Goal: Task Accomplishment & Management: Manage account settings

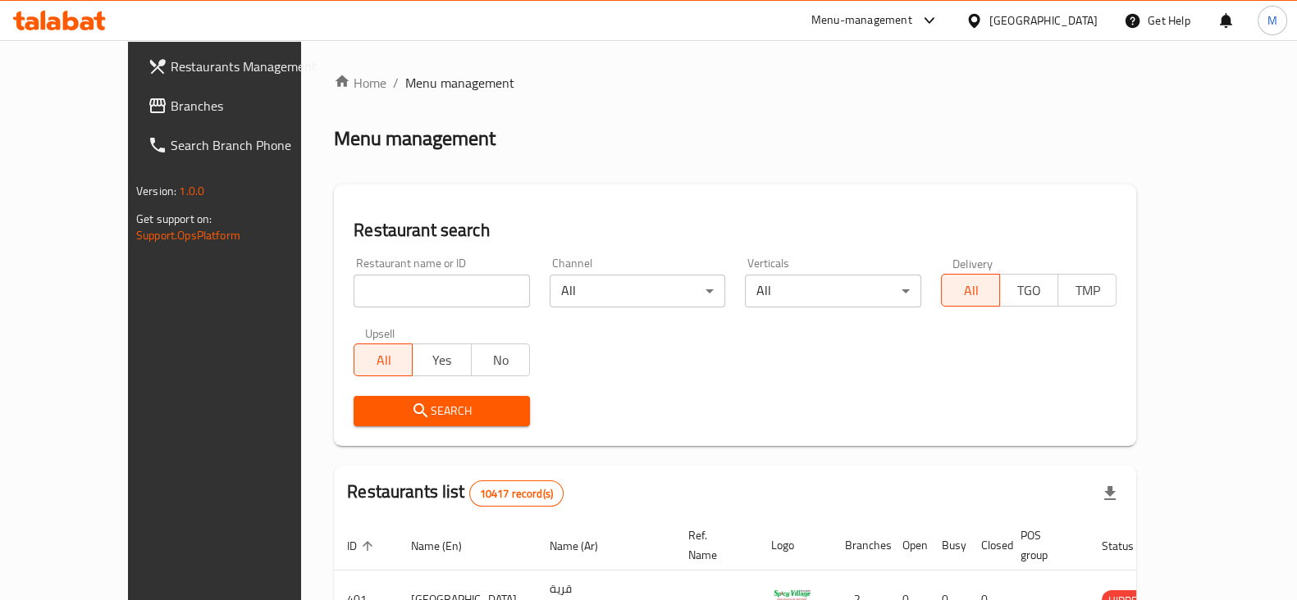
click at [390, 299] on input "search" at bounding box center [442, 291] width 176 height 33
click at [737, 382] on div "Restaurant name or ID Restaurant name or ID Channel All ​ Verticals All ​ Deliv…" at bounding box center [735, 342] width 783 height 189
click at [422, 302] on input "search" at bounding box center [442, 291] width 176 height 33
click at [689, 375] on div "Restaurant name or ID Restaurant name or ID Channel All ​ Verticals All ​ Deliv…" at bounding box center [735, 342] width 783 height 189
click at [677, 408] on div "Search" at bounding box center [735, 411] width 783 height 50
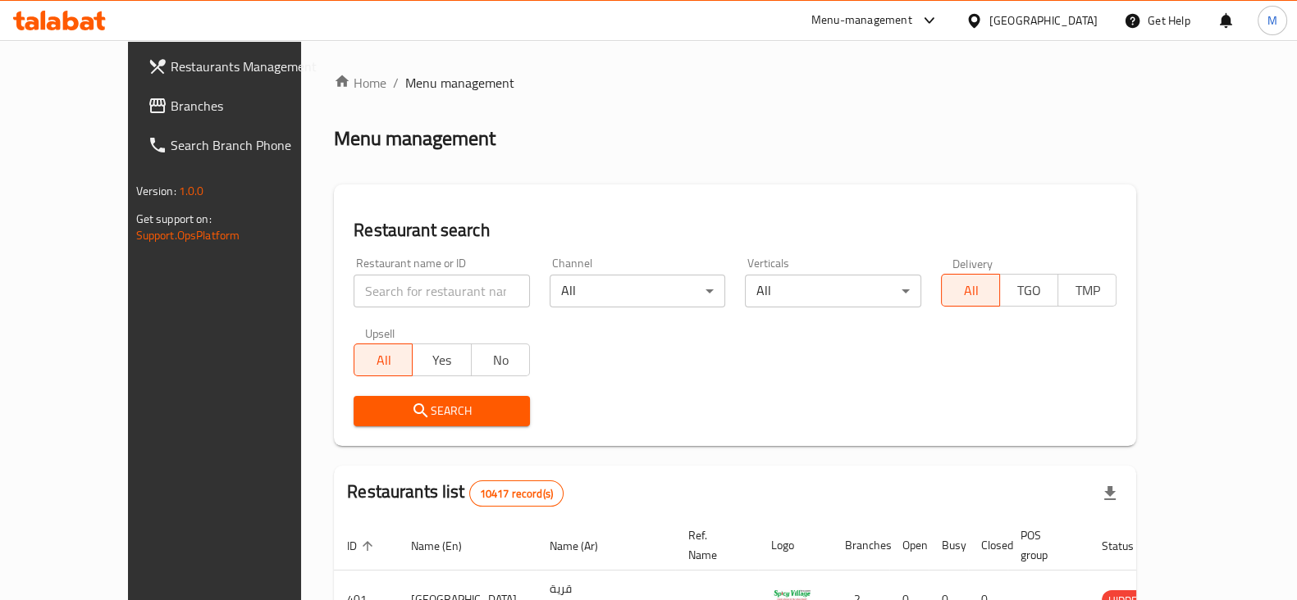
click at [655, 385] on div "Restaurant name or ID Restaurant name or ID Channel All ​ Verticals All ​ Deliv…" at bounding box center [735, 342] width 783 height 189
click at [590, 367] on div "Restaurant name or ID Restaurant name or ID Channel All ​ Verticals All ​ Deliv…" at bounding box center [735, 342] width 783 height 189
click at [727, 357] on div "Restaurant name or ID Restaurant name or ID Channel All ​ Verticals All ​ Deliv…" at bounding box center [735, 342] width 783 height 189
click at [812, 417] on div "Search" at bounding box center [735, 411] width 783 height 50
click at [778, 387] on div "Search" at bounding box center [735, 411] width 783 height 50
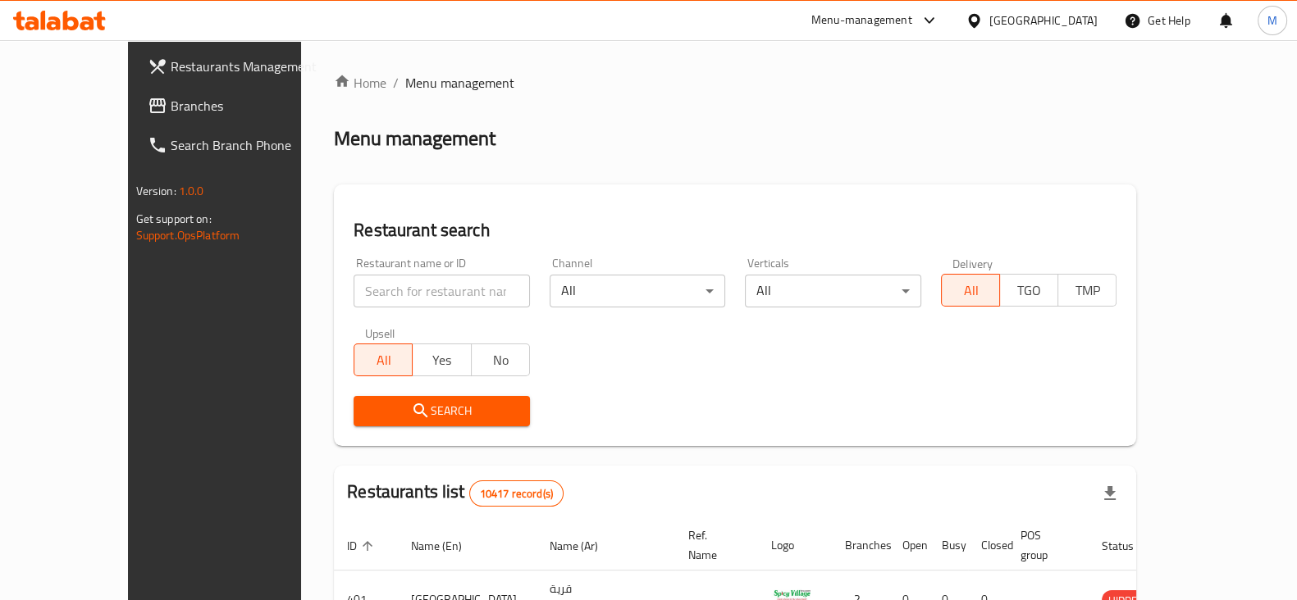
click at [361, 294] on input "search" at bounding box center [442, 291] width 176 height 33
paste input "710322"
type input "710322"
click at [442, 401] on span "Search" at bounding box center [442, 411] width 150 height 21
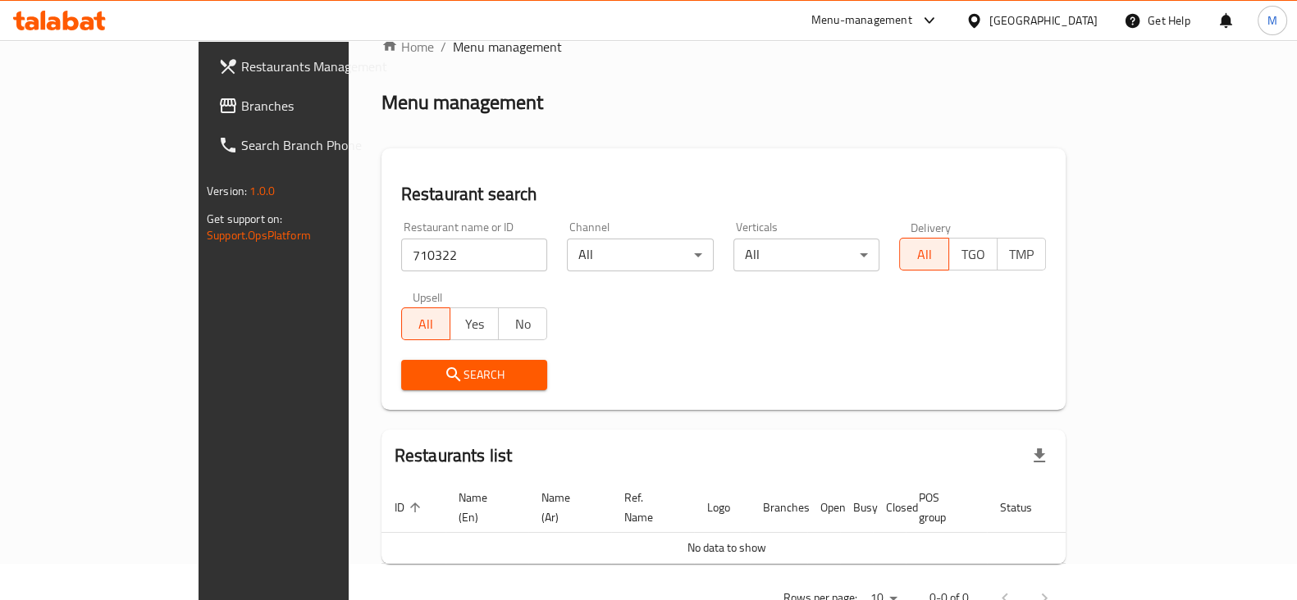
scroll to position [70, 0]
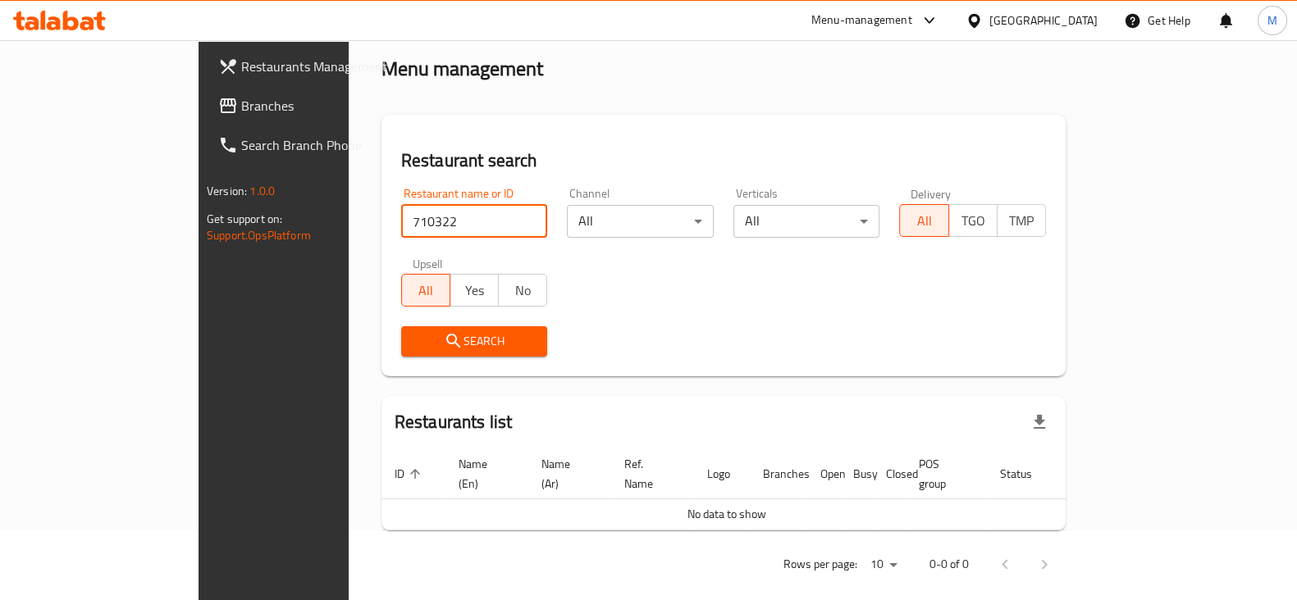
drag, startPoint x: 372, startPoint y: 213, endPoint x: 213, endPoint y: 203, distance: 158.7
click at [213, 203] on div "Restaurants Management Branches Search Branch Phone Version: 1.0.0 Get support …" at bounding box center [649, 294] width 900 height 649
paste input "NEW KHAIBAR RESTAURANT"
type input "NEW KHAIBAR RESTAURANT"
click button "Search" at bounding box center [474, 341] width 147 height 30
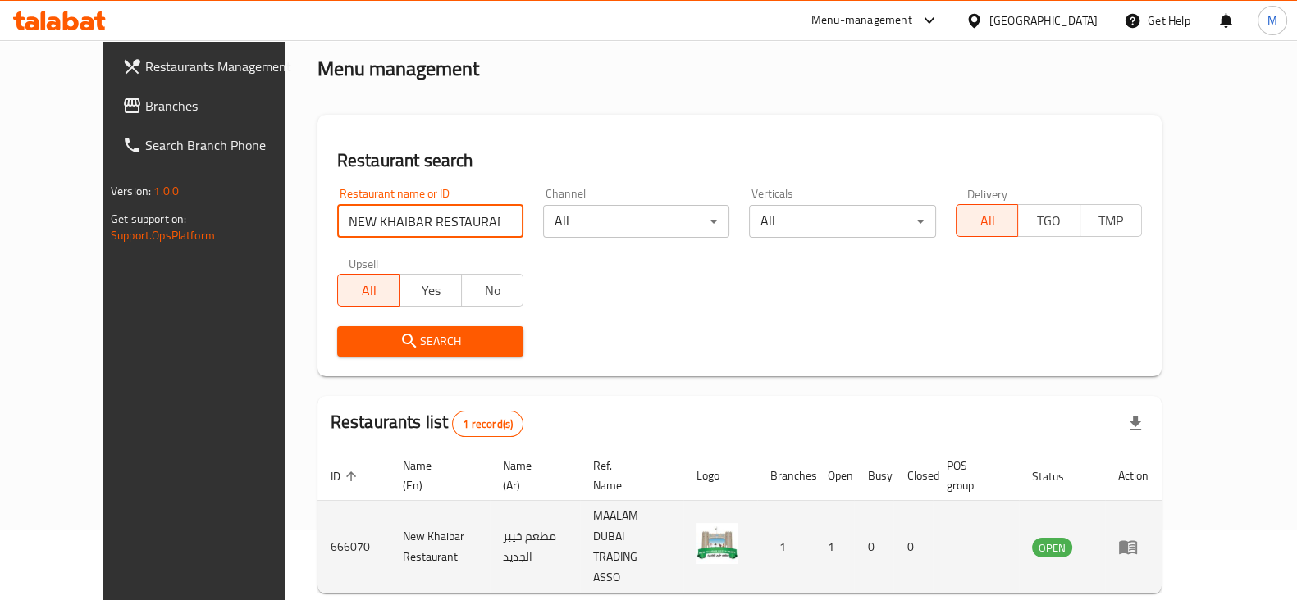
click at [490, 527] on td "مطعم خيبر الجديد" at bounding box center [535, 547] width 90 height 93
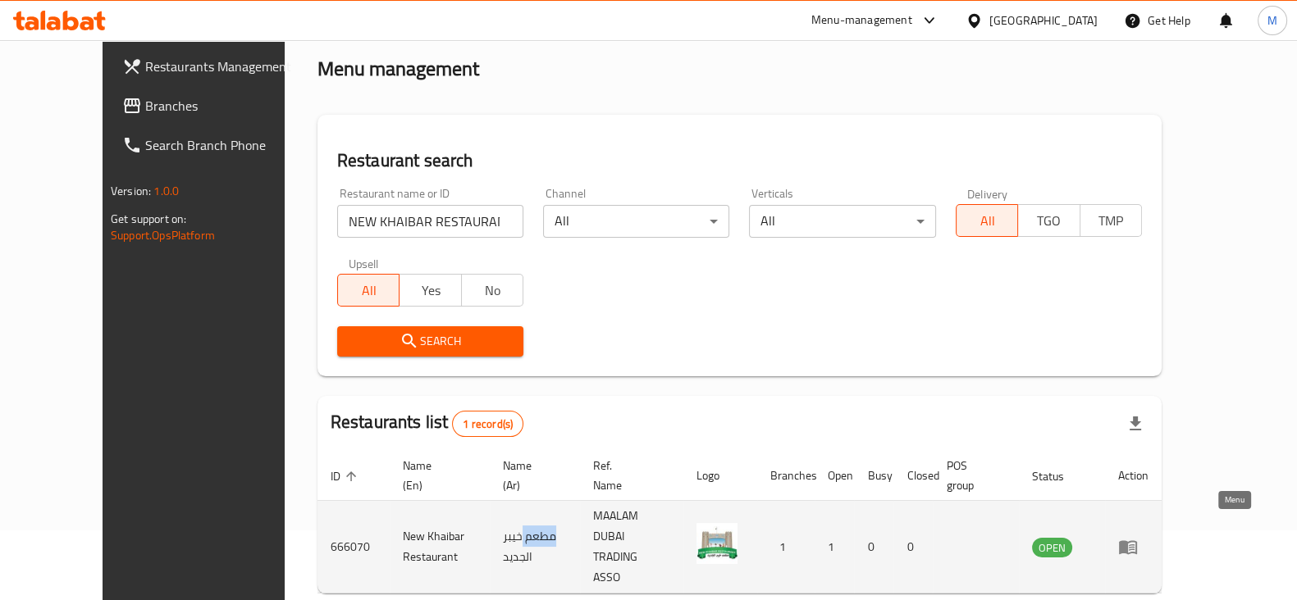
click at [1137, 541] on icon "enhanced table" at bounding box center [1128, 548] width 18 height 14
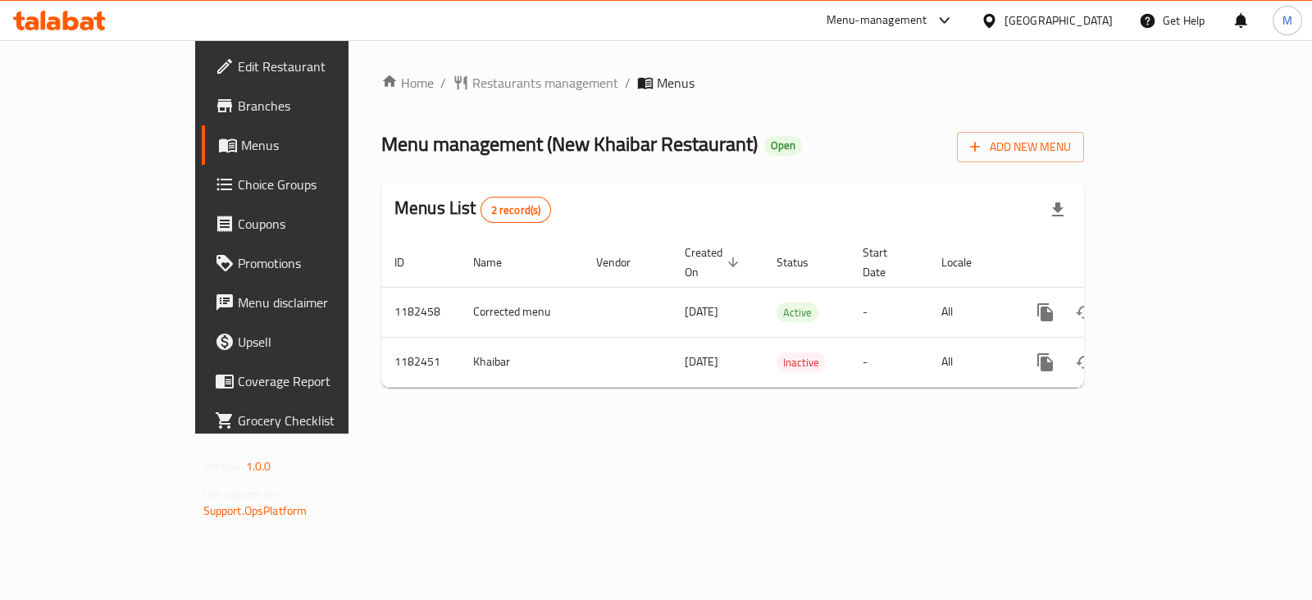
click at [202, 161] on link "Menus" at bounding box center [308, 145] width 212 height 39
click at [238, 72] on span "Edit Restaurant" at bounding box center [319, 67] width 163 height 20
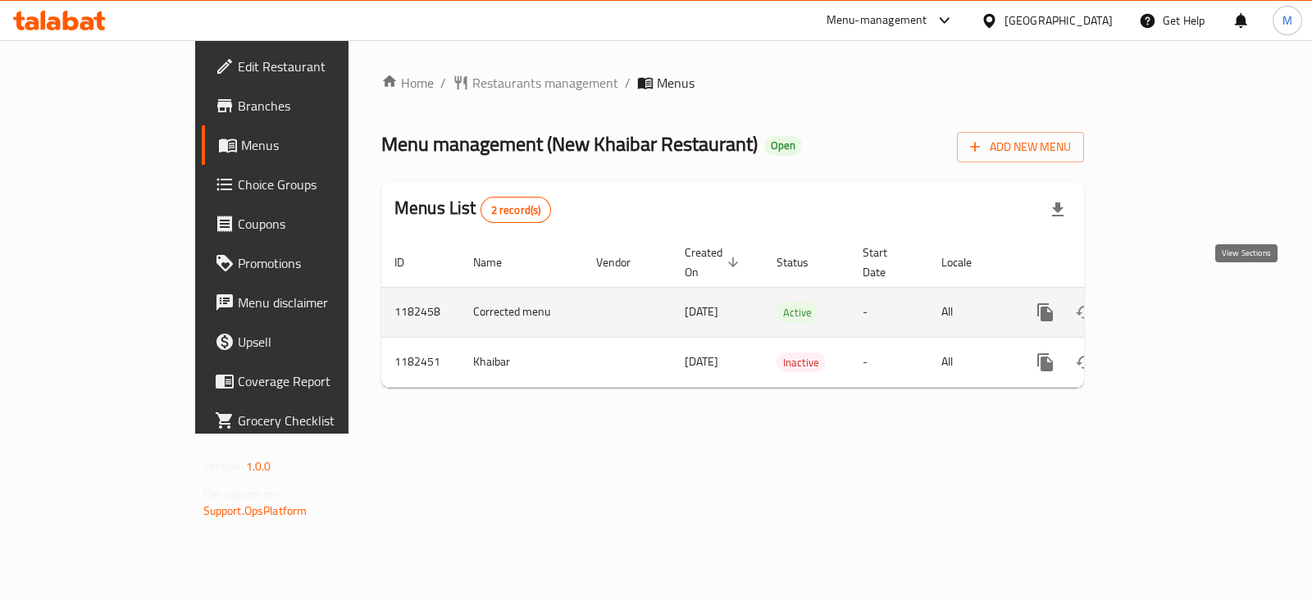
click at [1174, 303] on icon "enhanced table" at bounding box center [1164, 313] width 20 height 20
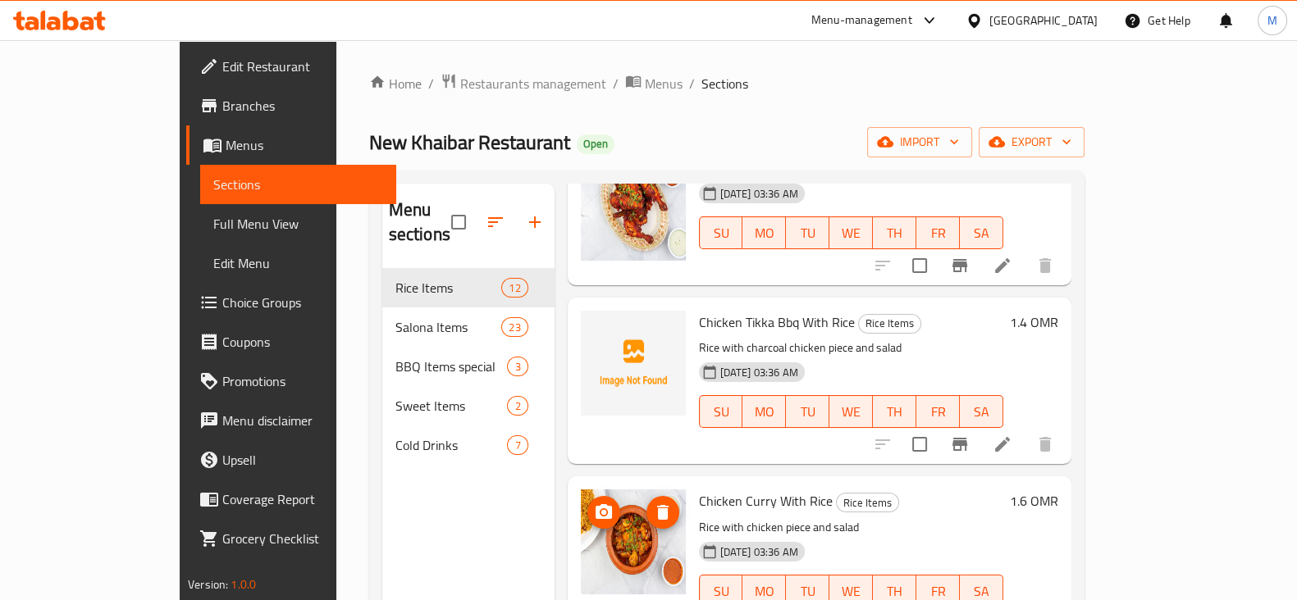
scroll to position [615, 0]
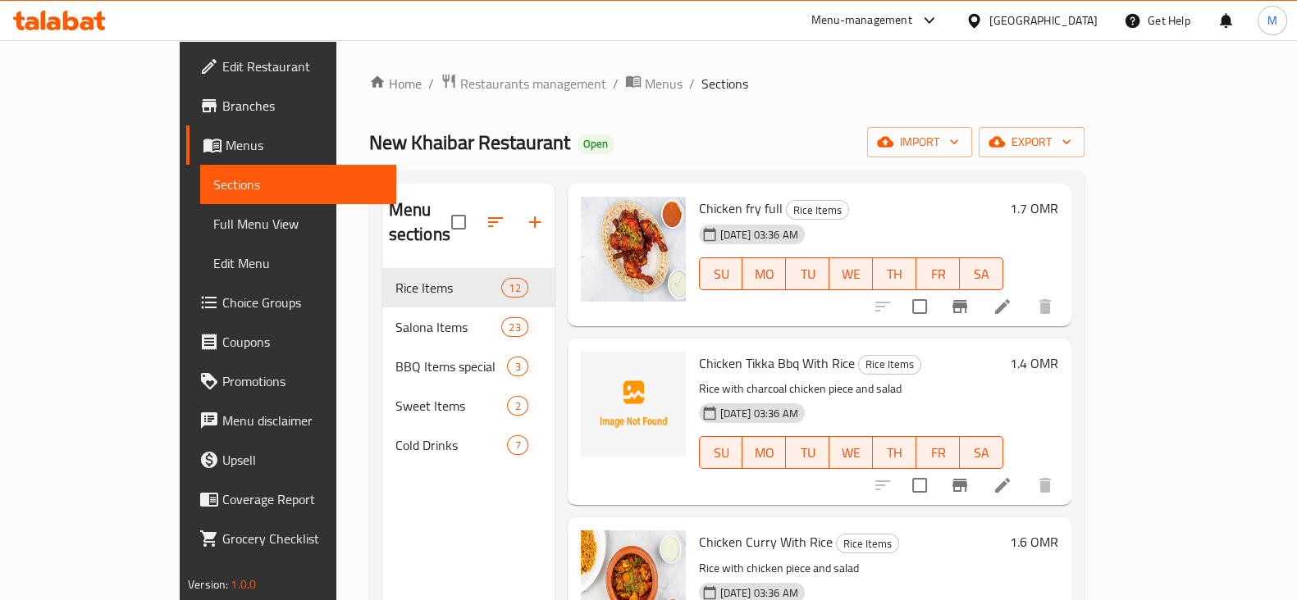
click at [382, 541] on div "Menu sections Rice Items 12 Salona Items 23 BBQ Items special 3 Sweet Items 2 C…" at bounding box center [468, 484] width 172 height 600
click at [382, 507] on div "Menu sections Rice Items 12 Salona Items 23 BBQ Items special 3 Sweet Items 2 C…" at bounding box center [468, 484] width 172 height 600
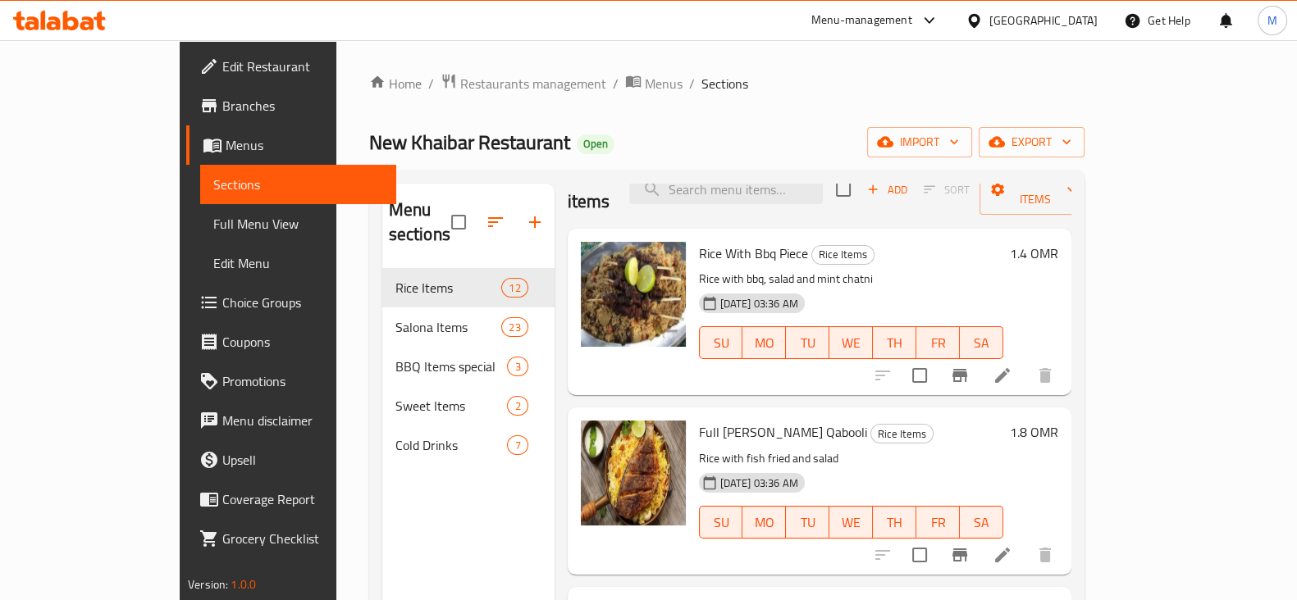
scroll to position [0, 0]
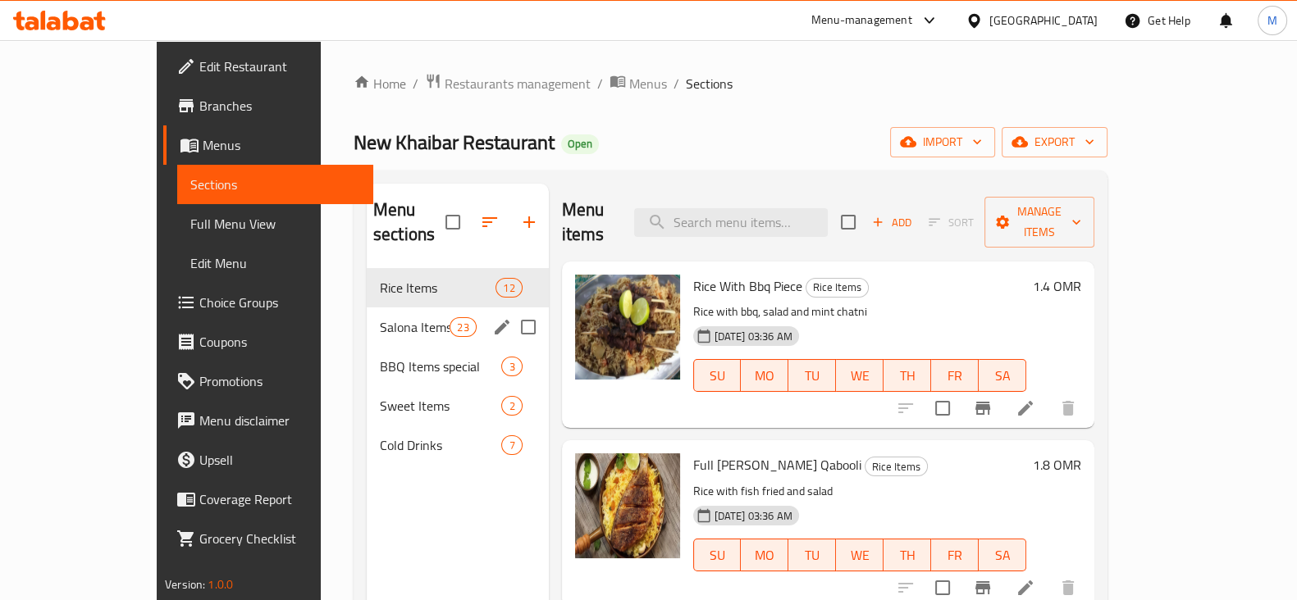
click at [367, 308] on div "Salona Items 23" at bounding box center [458, 327] width 182 height 39
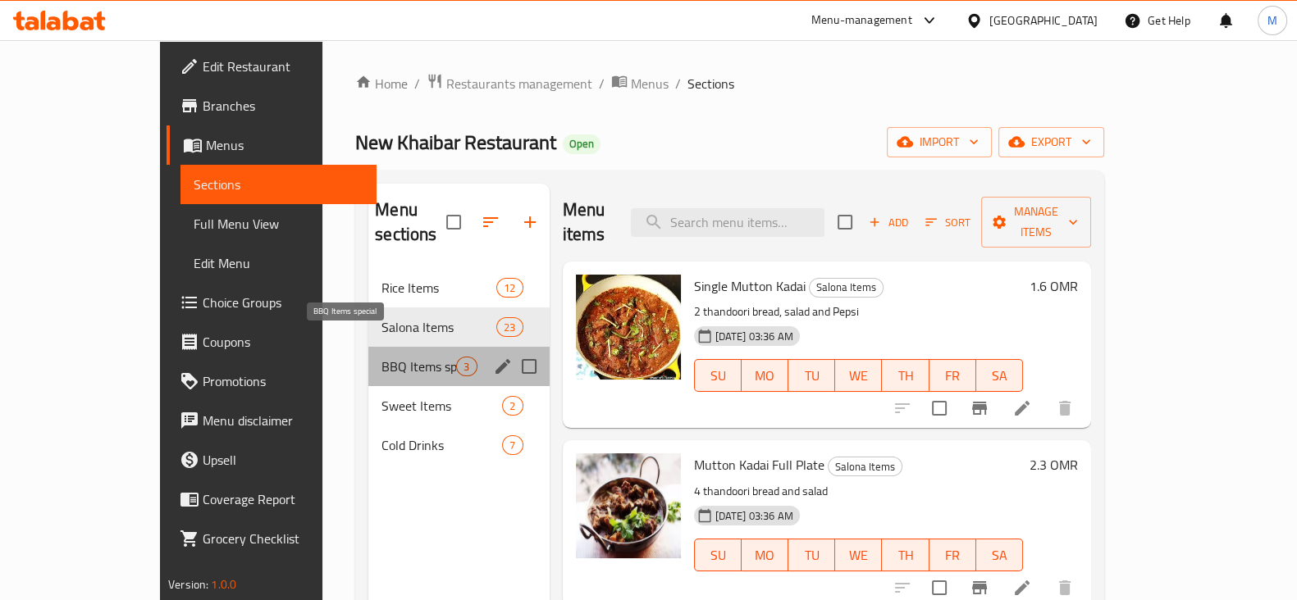
click at [381, 357] on span "BBQ Items special" at bounding box center [418, 367] width 75 height 20
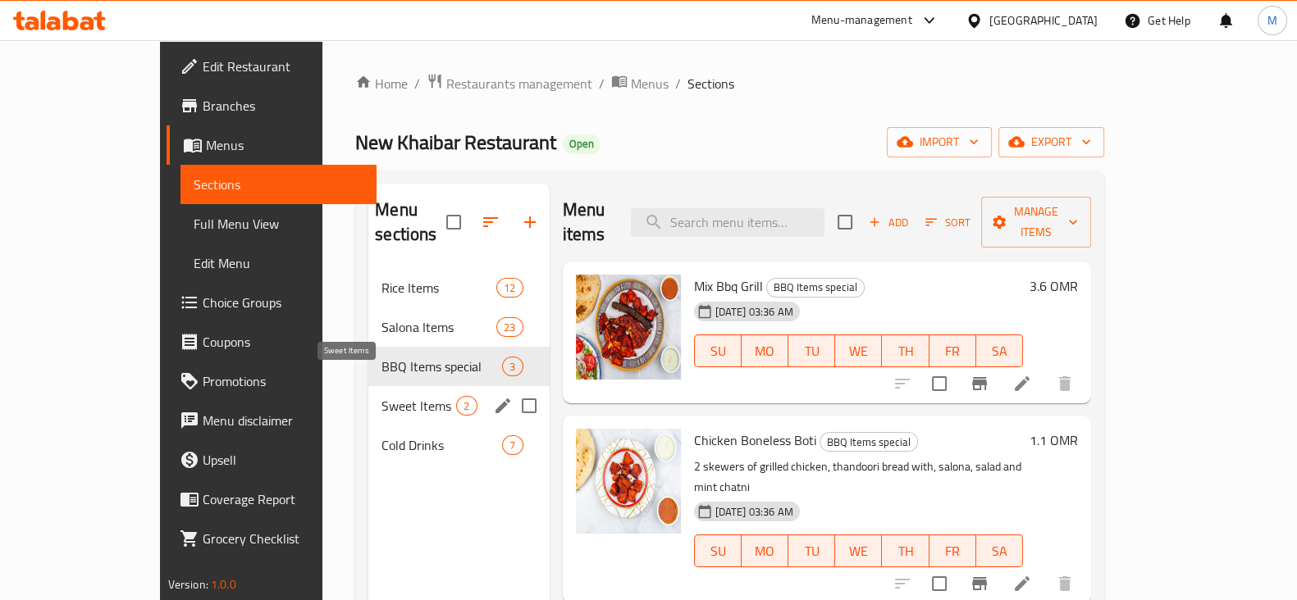
click at [381, 396] on span "Sweet Items" at bounding box center [418, 406] width 75 height 20
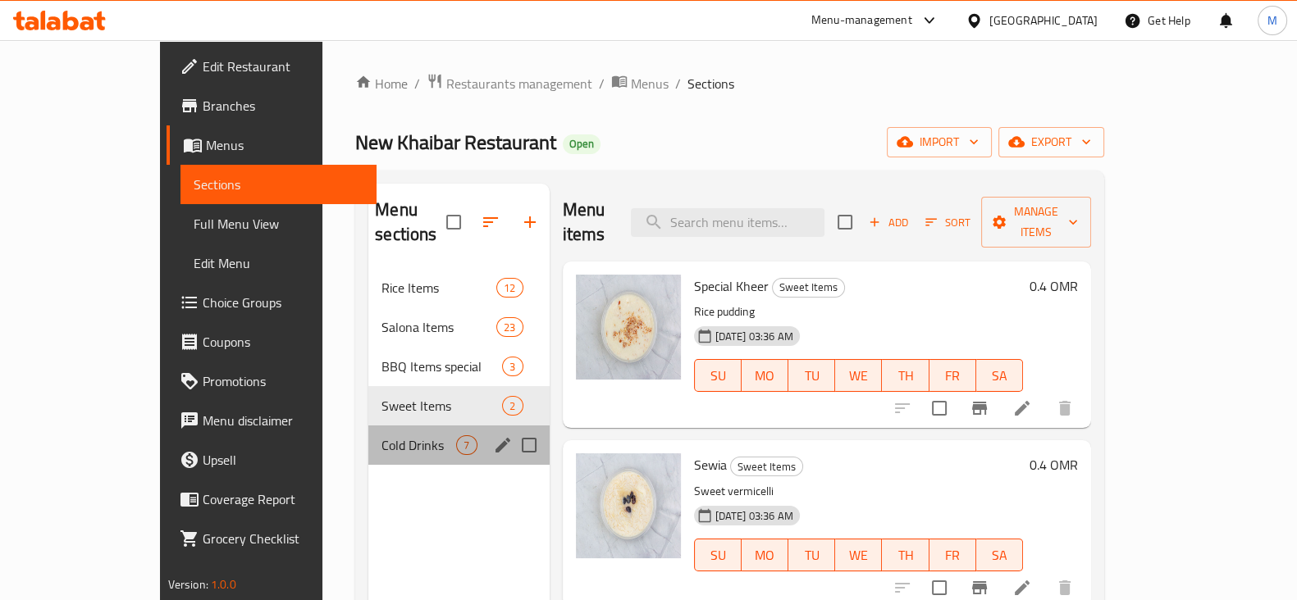
click at [373, 439] on div "Cold Drinks 7" at bounding box center [458, 445] width 180 height 39
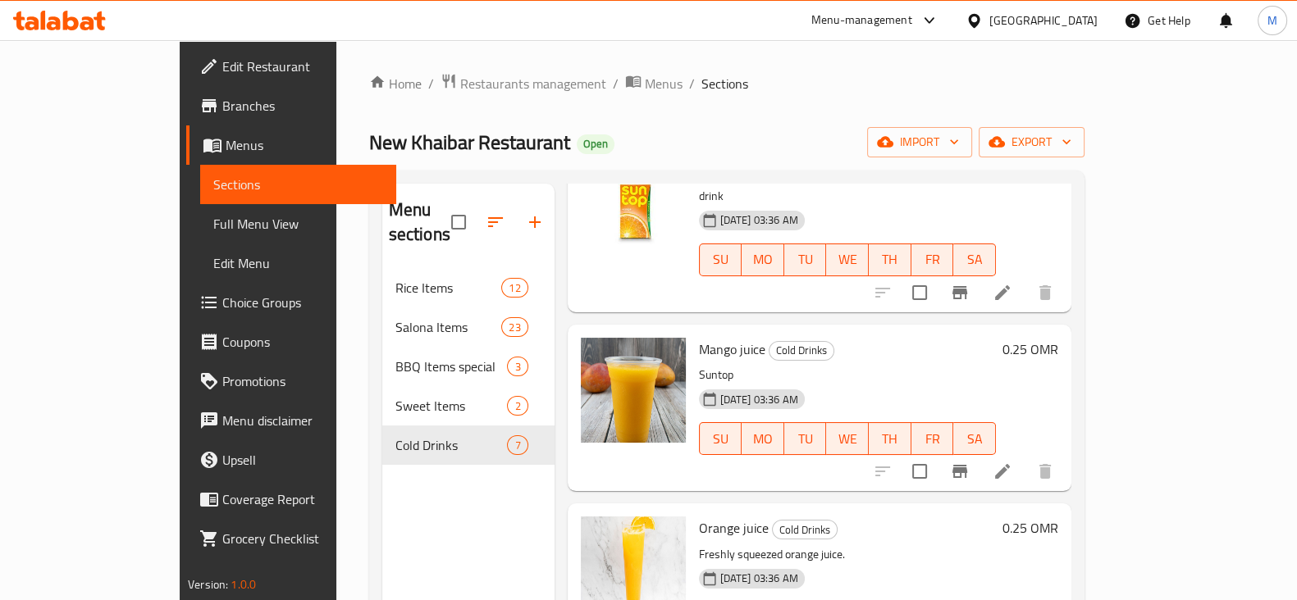
scroll to position [694, 0]
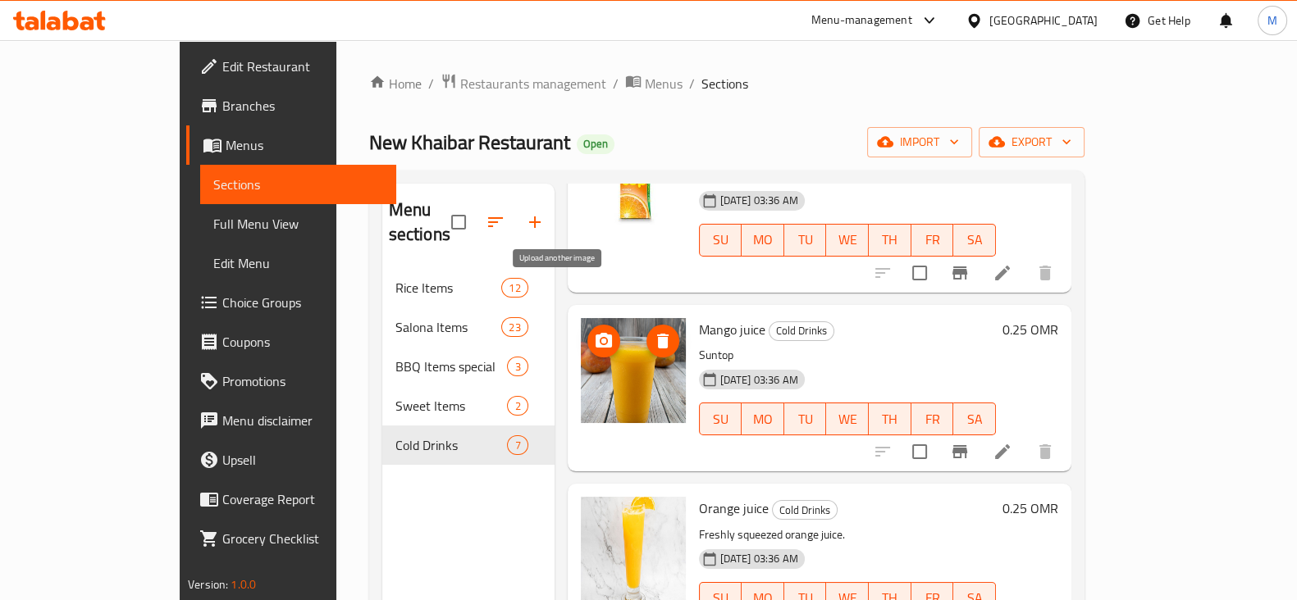
click at [594, 331] on icon "upload picture" at bounding box center [604, 341] width 20 height 20
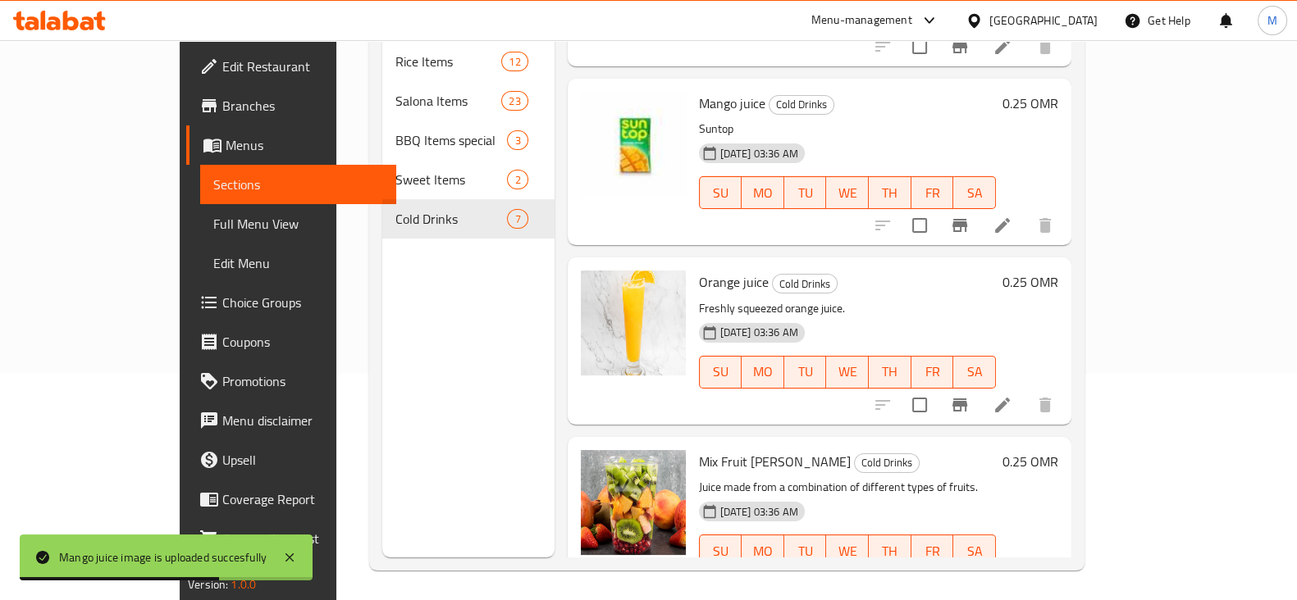
scroll to position [230, 0]
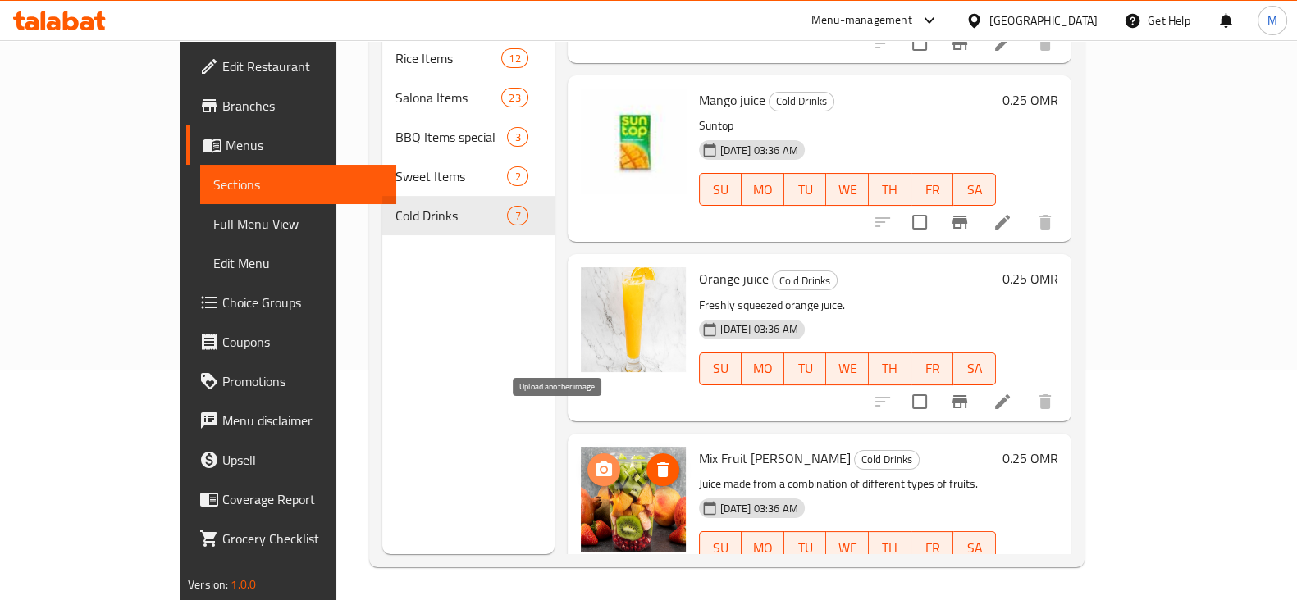
click at [596, 462] on icon "upload picture" at bounding box center [604, 469] width 16 height 15
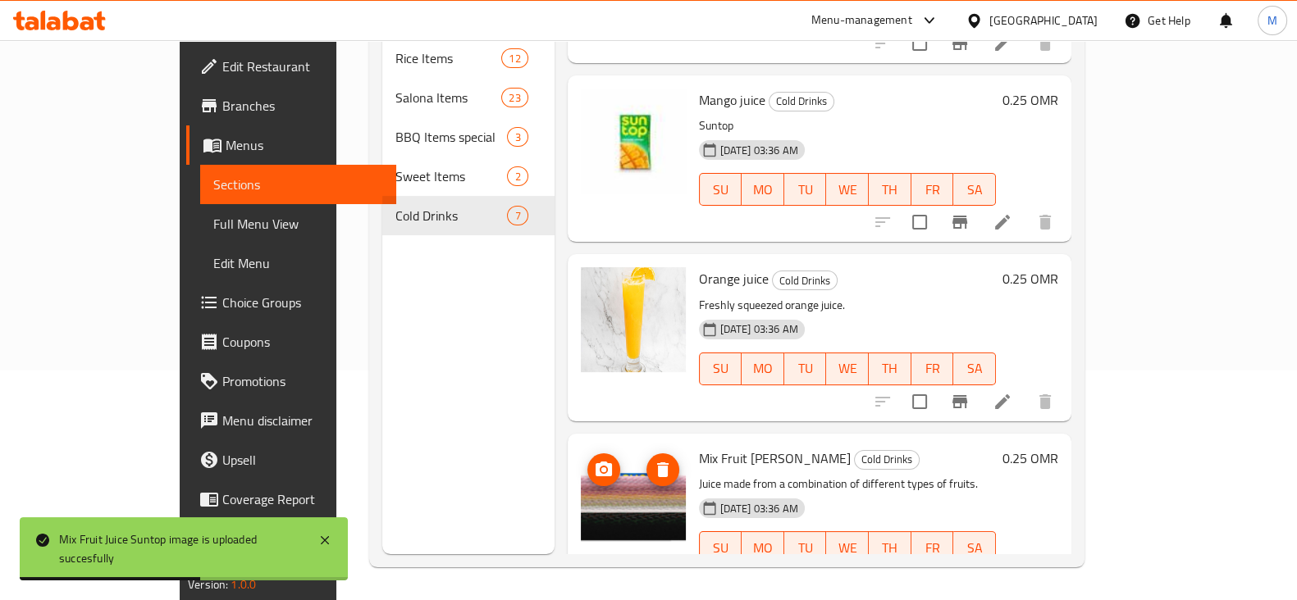
click at [588, 465] on img at bounding box center [633, 499] width 105 height 105
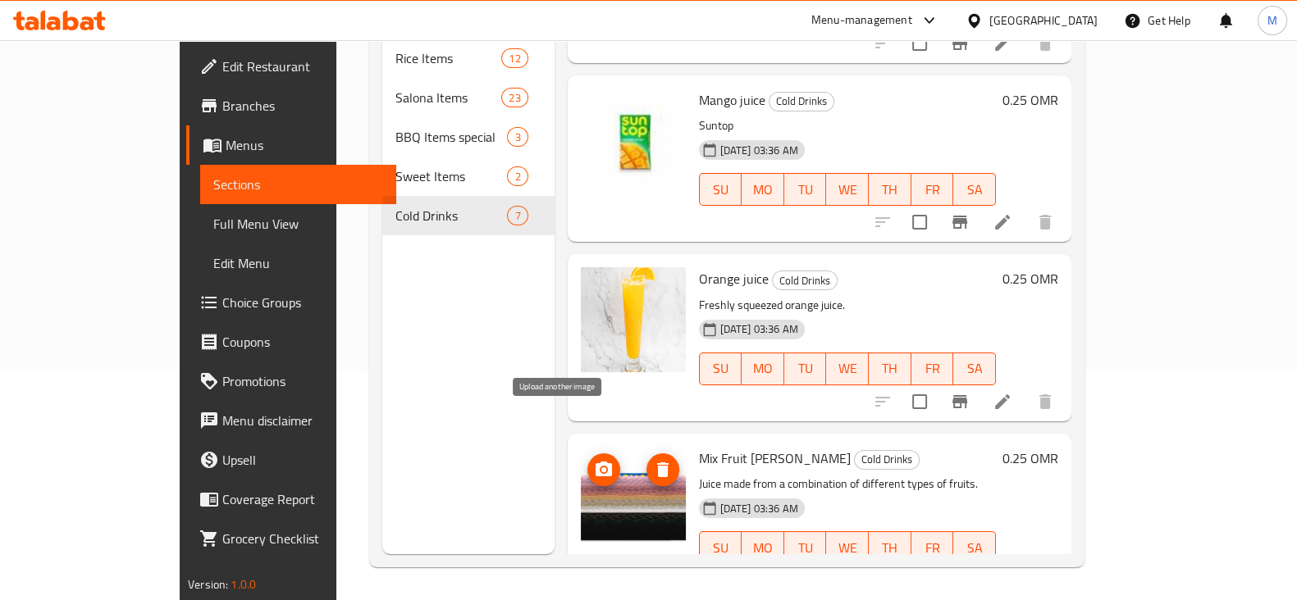
click at [596, 462] on icon "upload picture" at bounding box center [604, 469] width 16 height 15
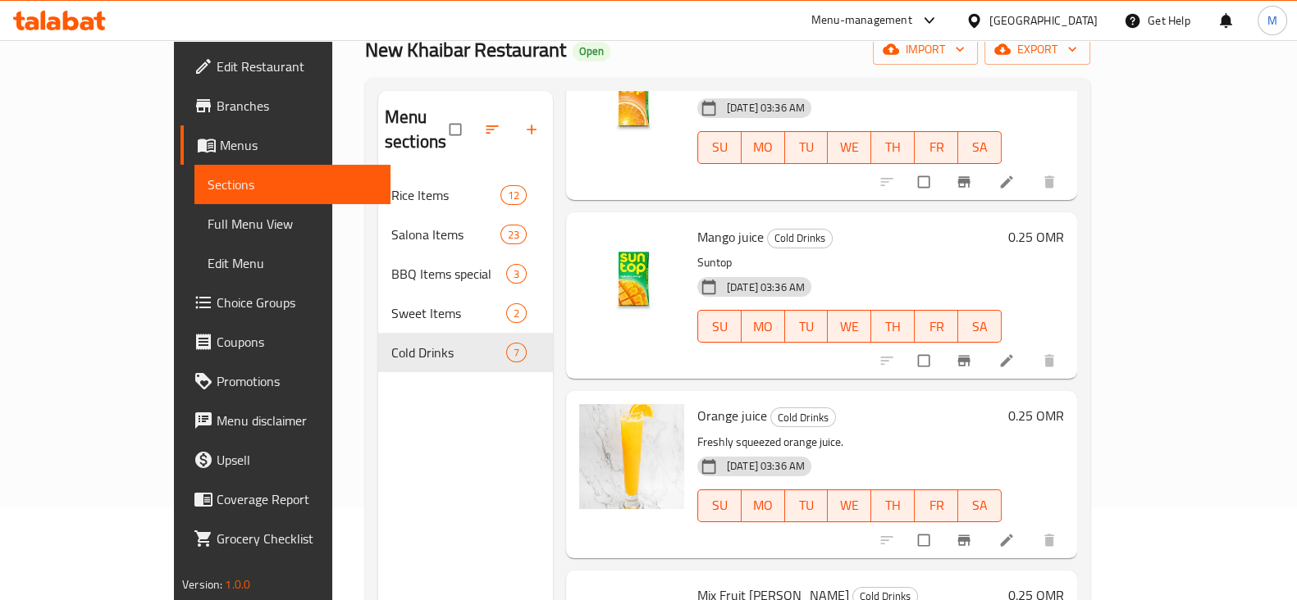
scroll to position [230, 0]
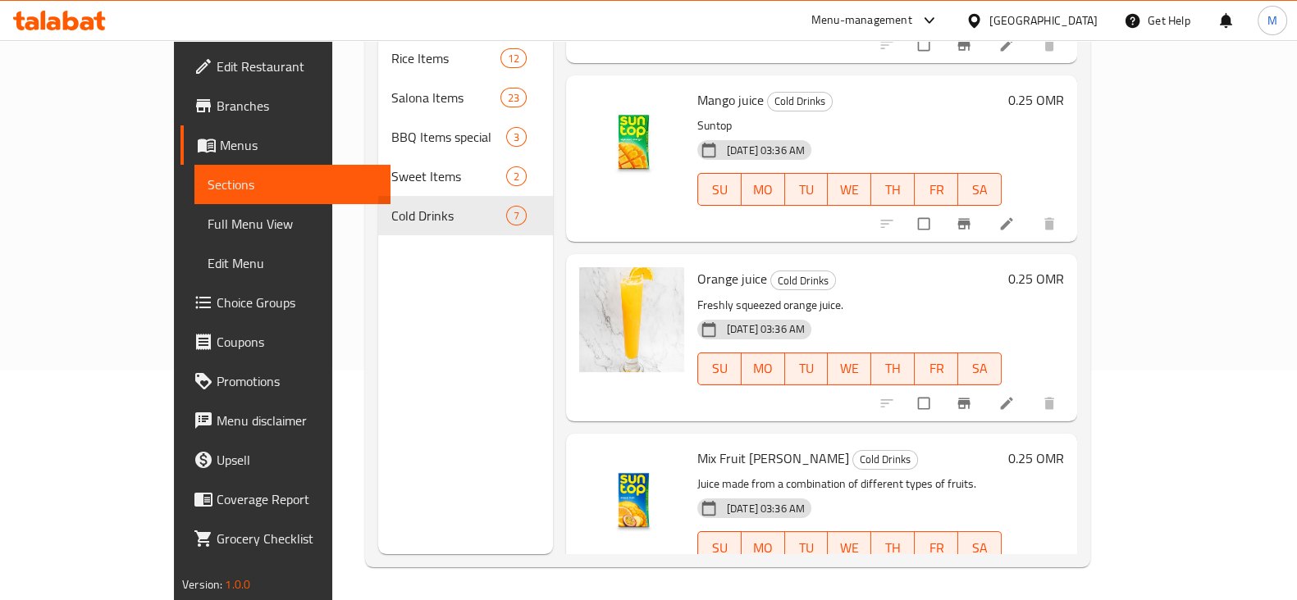
click at [499, 413] on div "Menu sections Rice Items 12 Salona Items 23 BBQ Items special 3 Sweet Items 2 C…" at bounding box center [465, 254] width 175 height 600
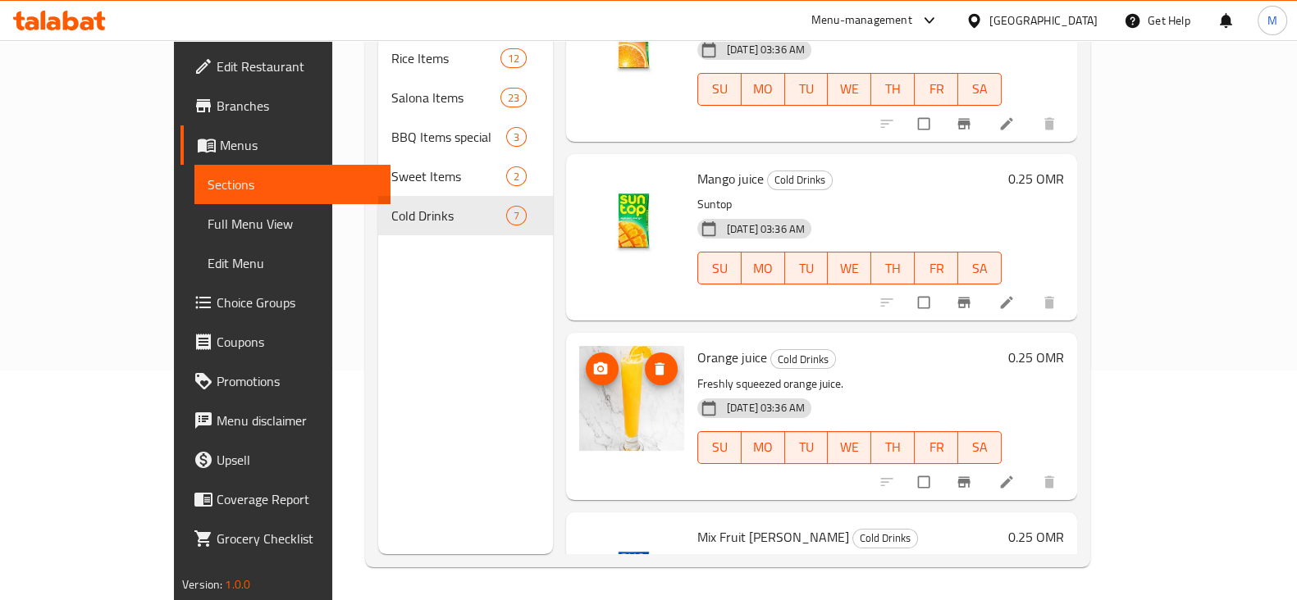
scroll to position [694, 0]
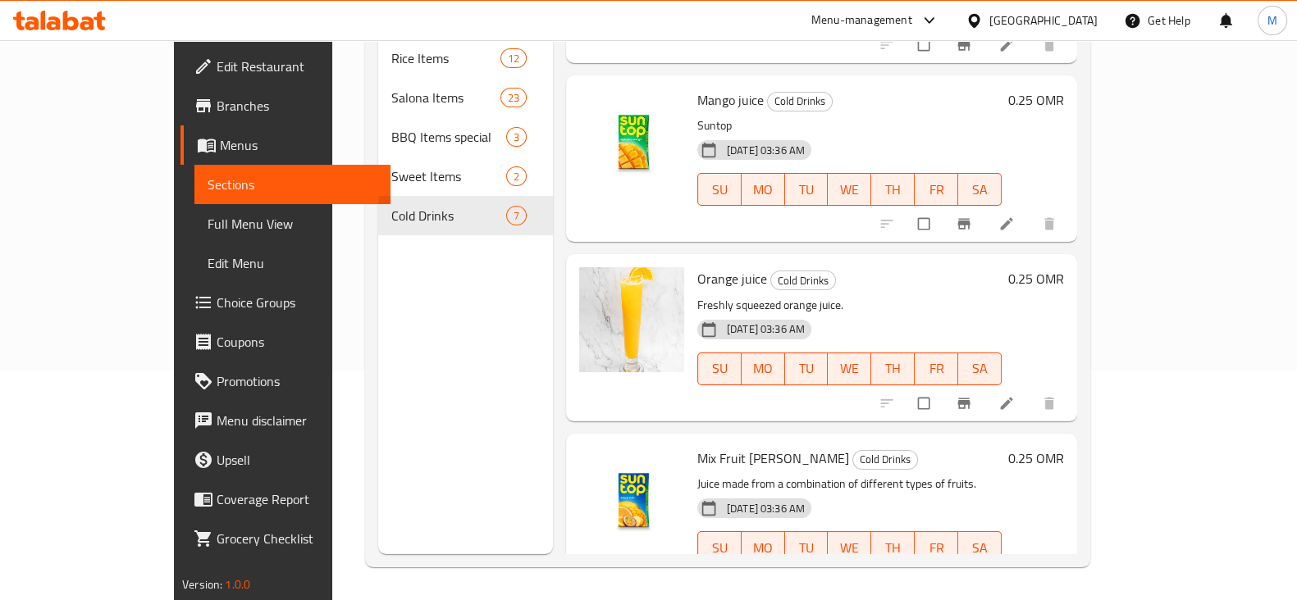
click at [435, 323] on div "Menu sections Rice Items 12 Salona Items 23 BBQ Items special 3 Sweet Items 2 C…" at bounding box center [465, 254] width 175 height 600
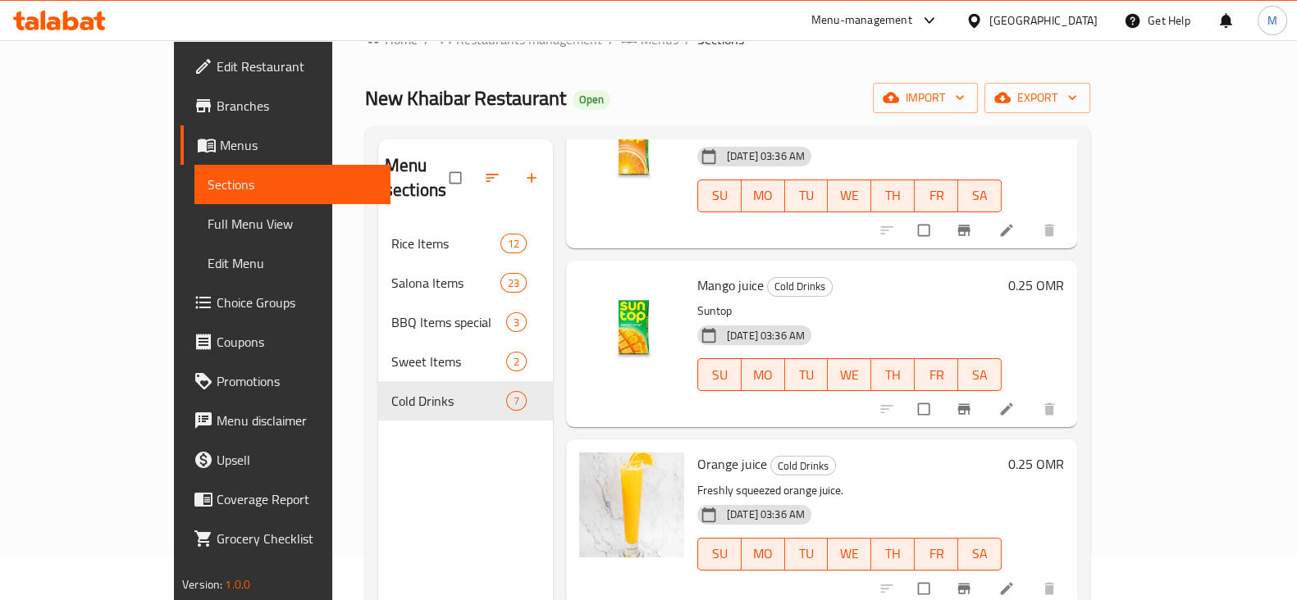
scroll to position [24, 0]
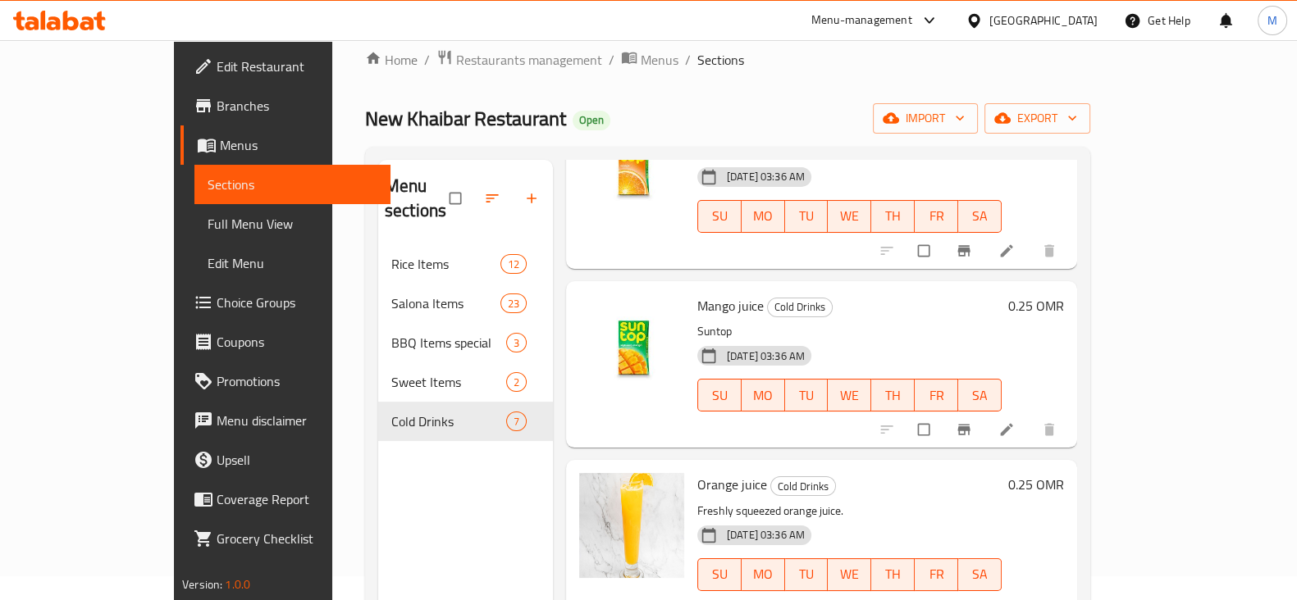
click at [484, 485] on div "Menu sections Rice Items 12 Salona Items 23 BBQ Items special 3 Sweet Items 2 C…" at bounding box center [465, 460] width 175 height 600
click at [332, 458] on div "Home / Restaurants management / Menus / Sections New Khaibar Restaurant Open im…" at bounding box center [727, 411] width 791 height 790
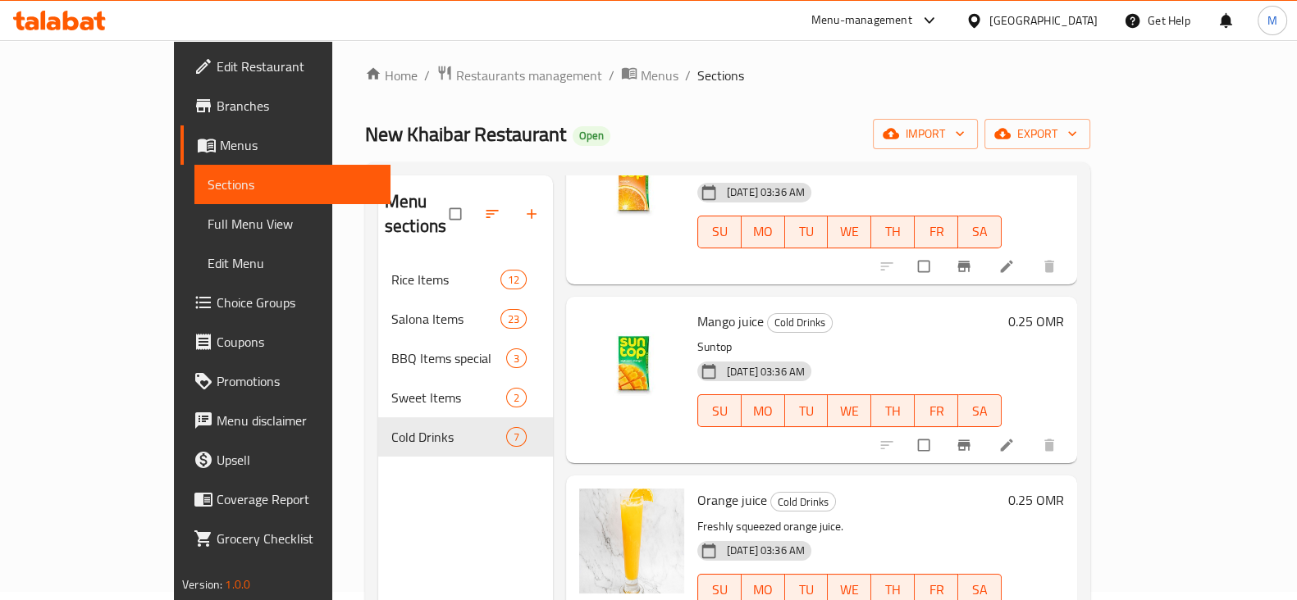
scroll to position [0, 0]
